Goal: Task Accomplishment & Management: Manage account settings

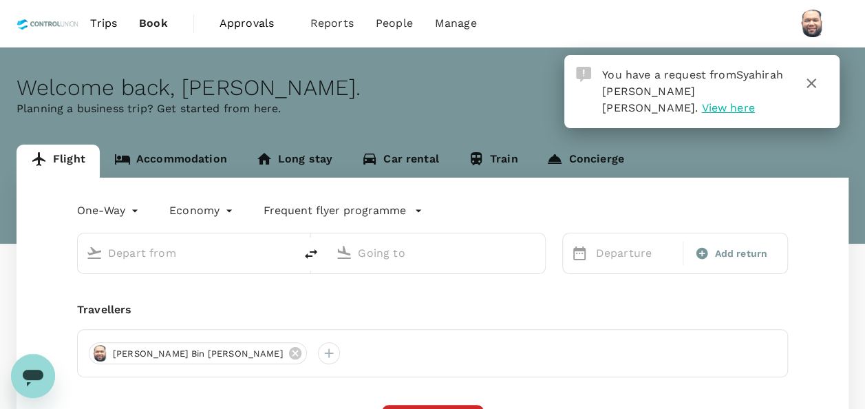
click at [233, 26] on span "Approvals" at bounding box center [253, 23] width 69 height 17
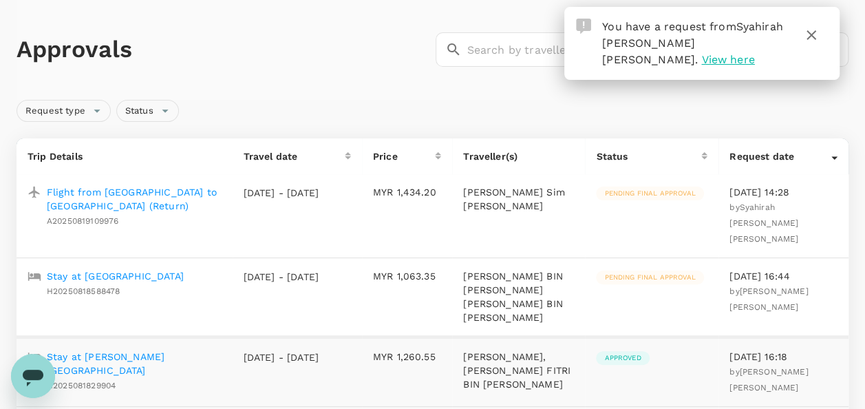
scroll to position [69, 0]
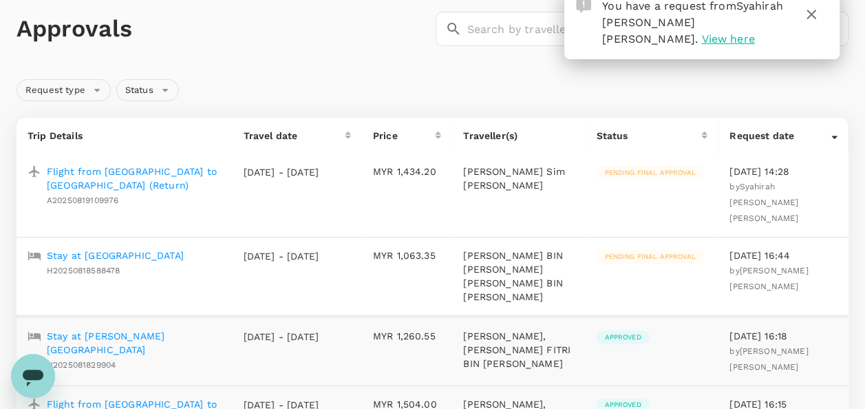
click at [158, 171] on p "Flight from [GEOGRAPHIC_DATA] to [GEOGRAPHIC_DATA] (Return)" at bounding box center [134, 178] width 175 height 28
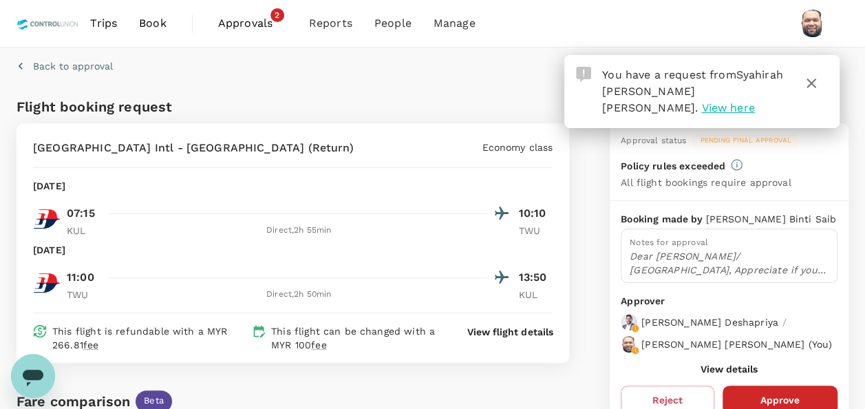
click at [812, 88] on icon "button" at bounding box center [811, 83] width 17 height 17
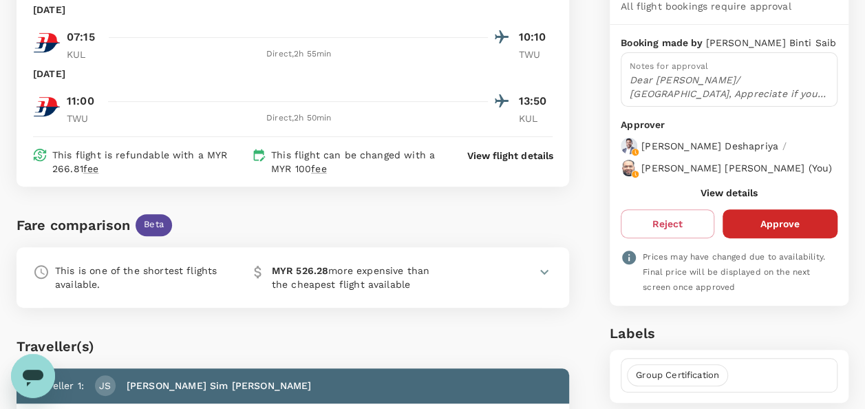
scroll to position [109, 0]
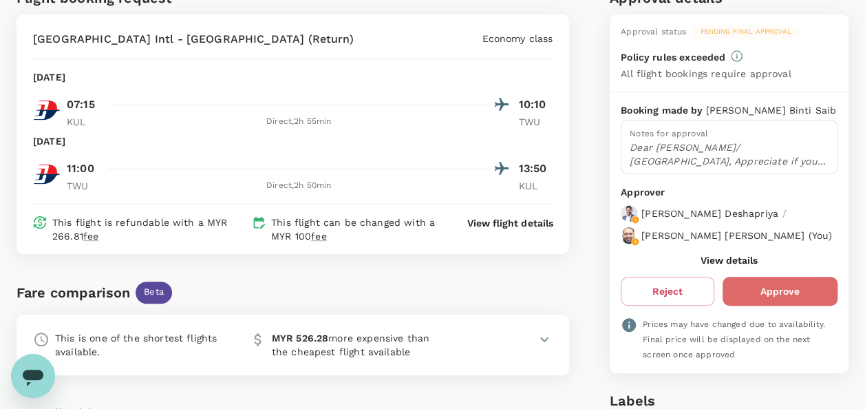
click at [794, 304] on button "Approve" at bounding box center [779, 291] width 115 height 29
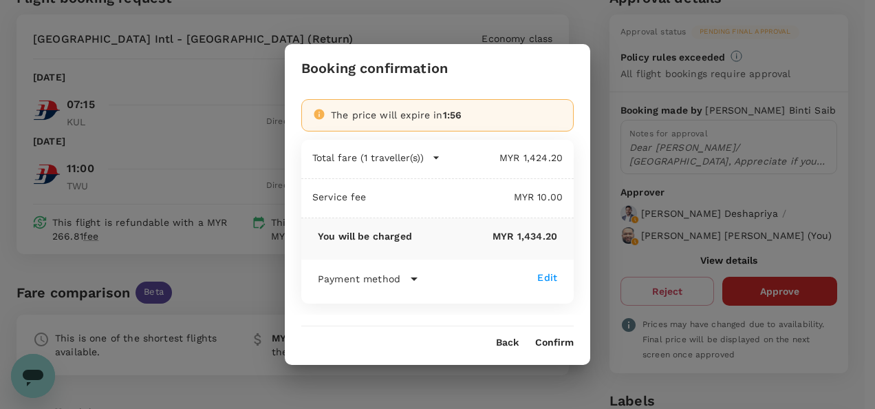
click at [552, 345] on button "Confirm" at bounding box center [554, 342] width 39 height 11
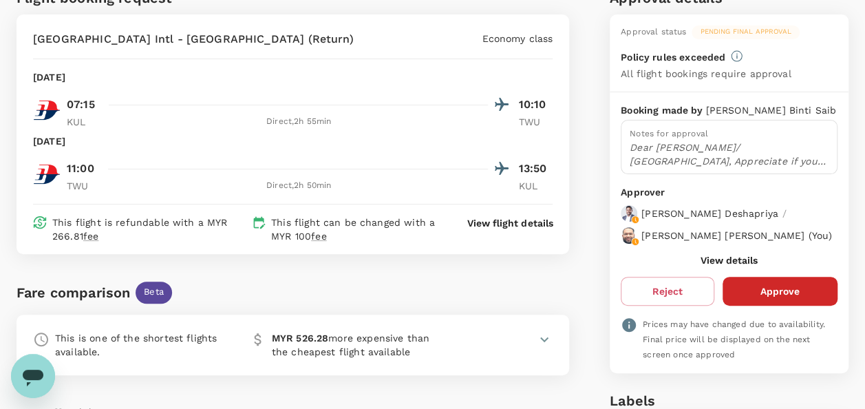
scroll to position [0, 0]
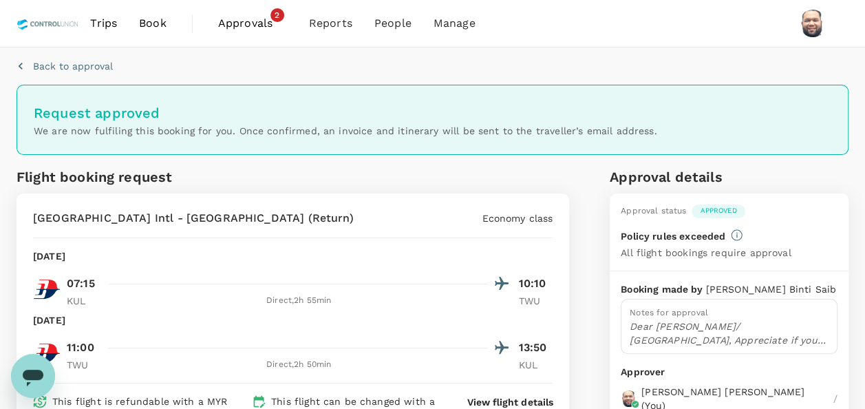
click at [250, 23] on span "Approvals" at bounding box center [252, 23] width 69 height 17
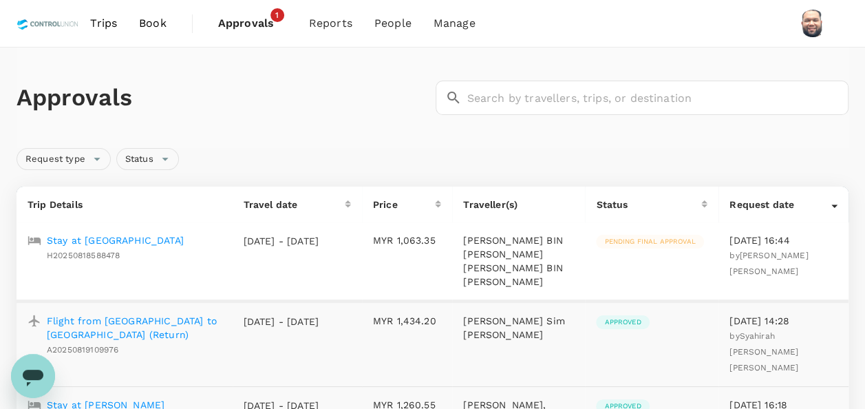
click at [160, 239] on p "Stay at [GEOGRAPHIC_DATA]" at bounding box center [115, 240] width 137 height 14
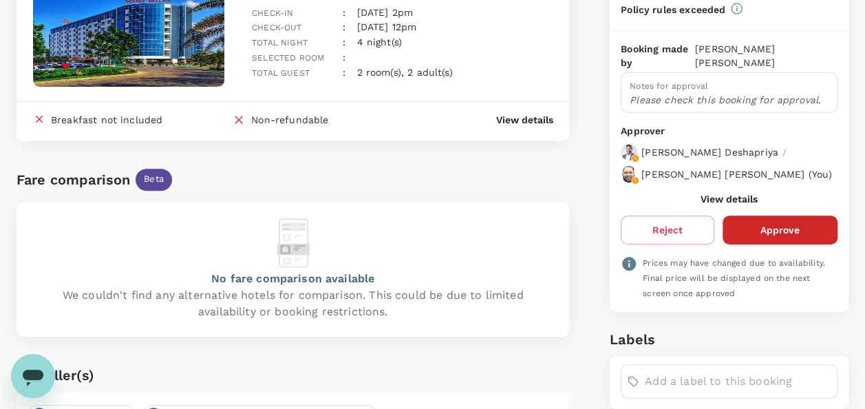
scroll to position [138, 0]
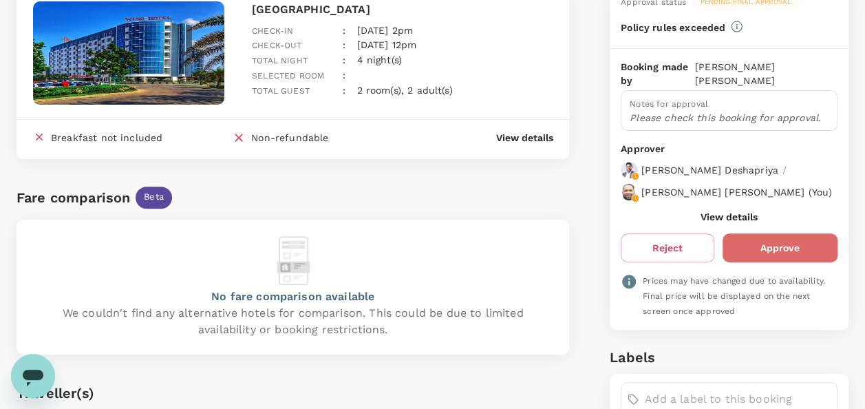
click at [780, 244] on button "Approve" at bounding box center [779, 247] width 115 height 29
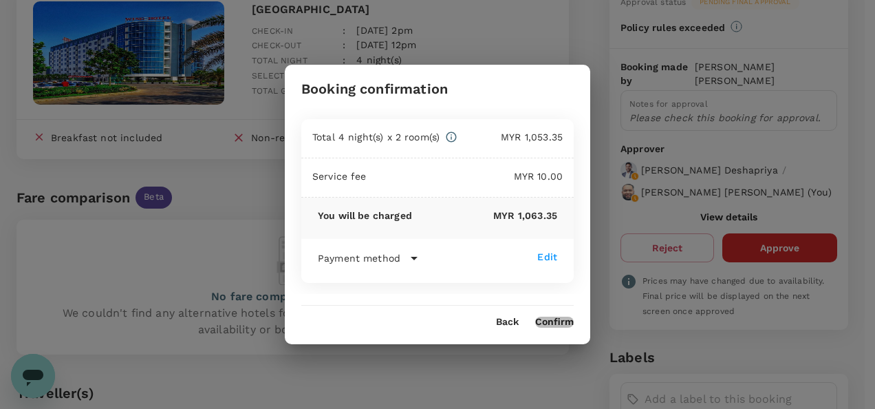
click at [550, 326] on button "Confirm" at bounding box center [554, 321] width 39 height 11
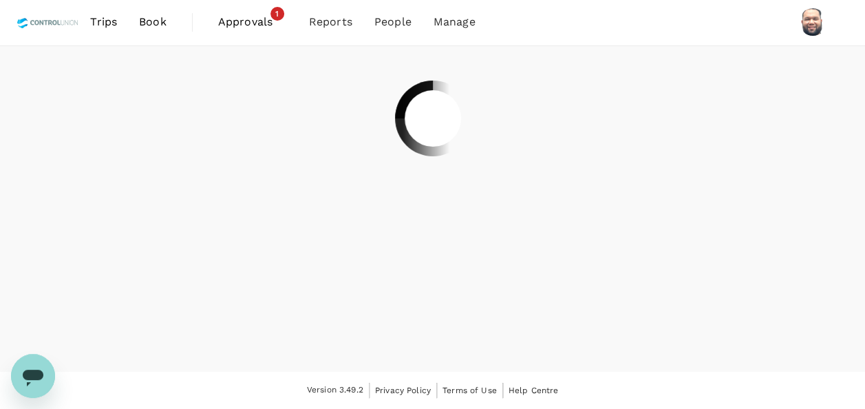
scroll to position [0, 0]
